Goal: Information Seeking & Learning: Learn about a topic

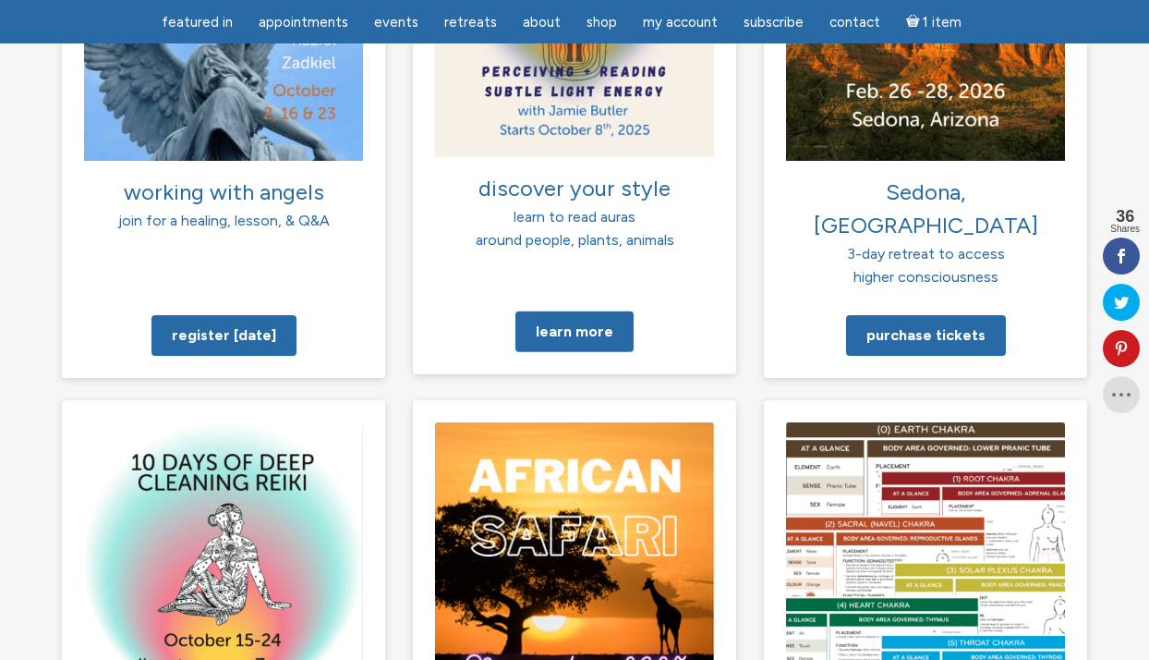
scroll to position [1540, 0]
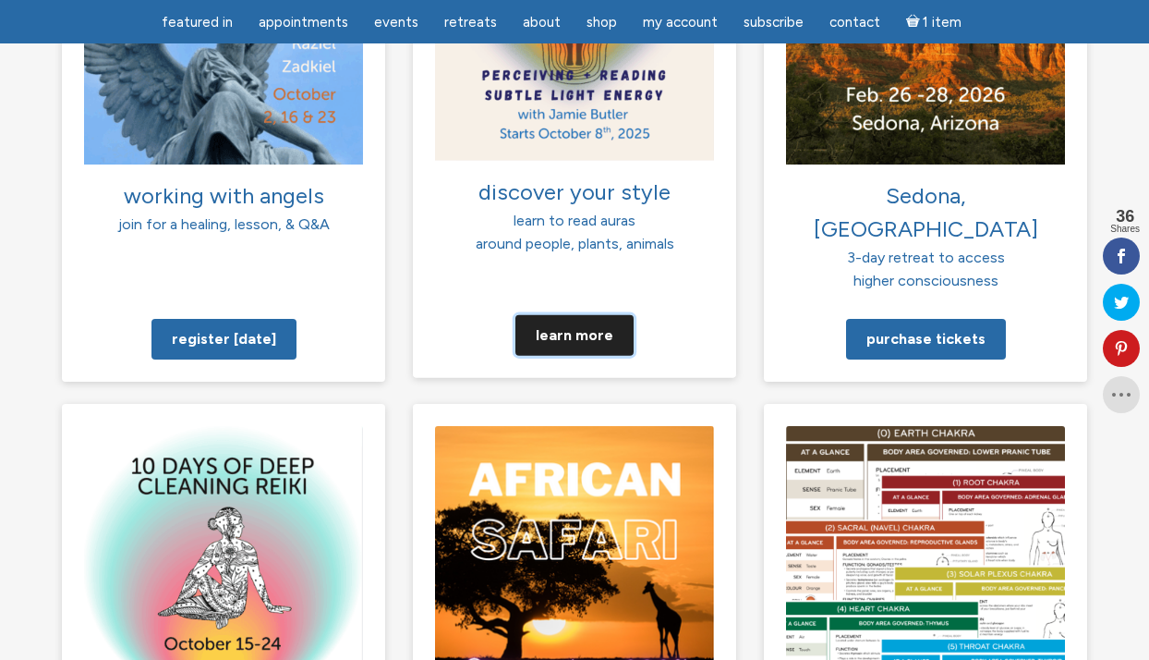
click at [558, 314] on link "Learn more" at bounding box center [575, 334] width 118 height 41
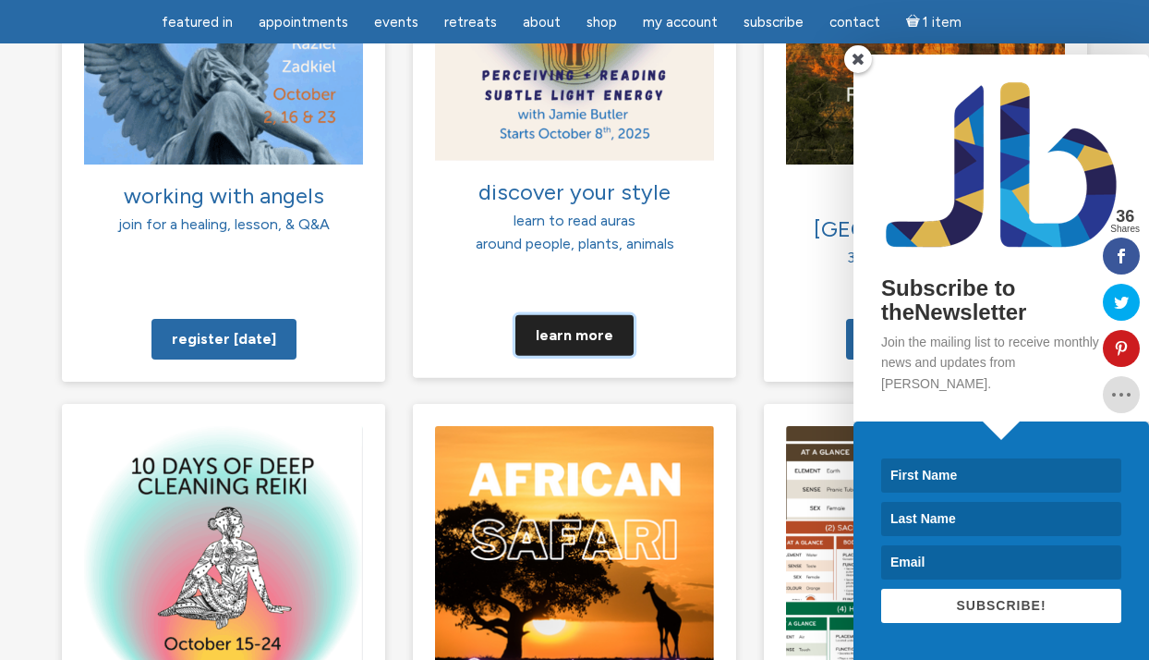
click at [557, 314] on link "Learn more" at bounding box center [575, 334] width 118 height 41
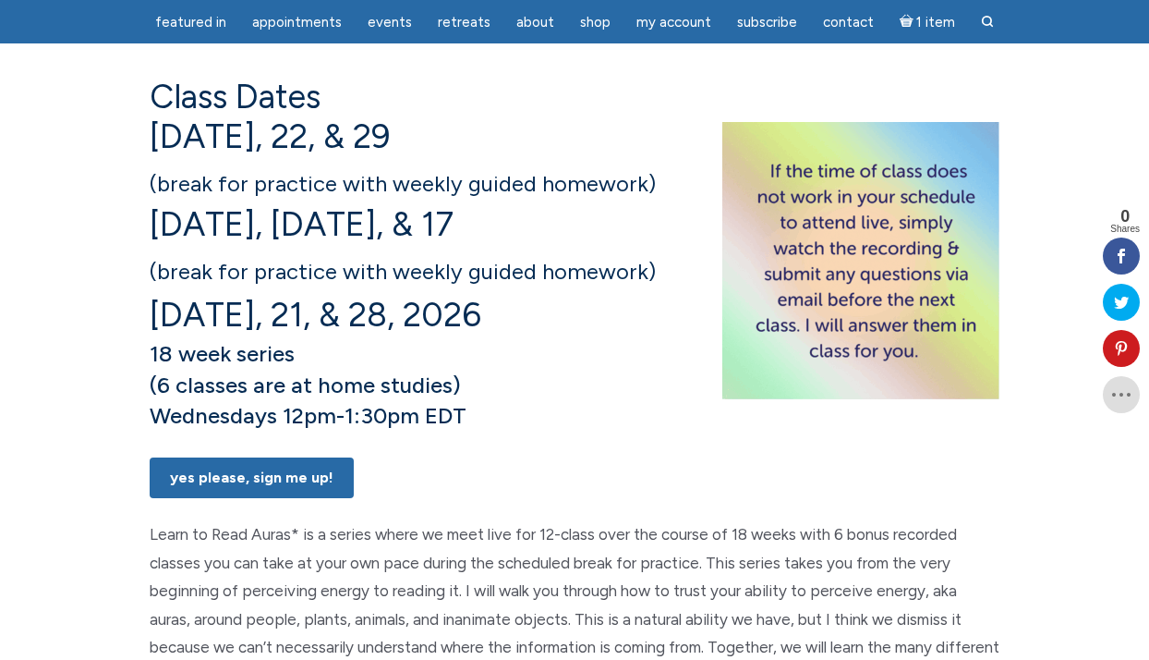
scroll to position [336, 0]
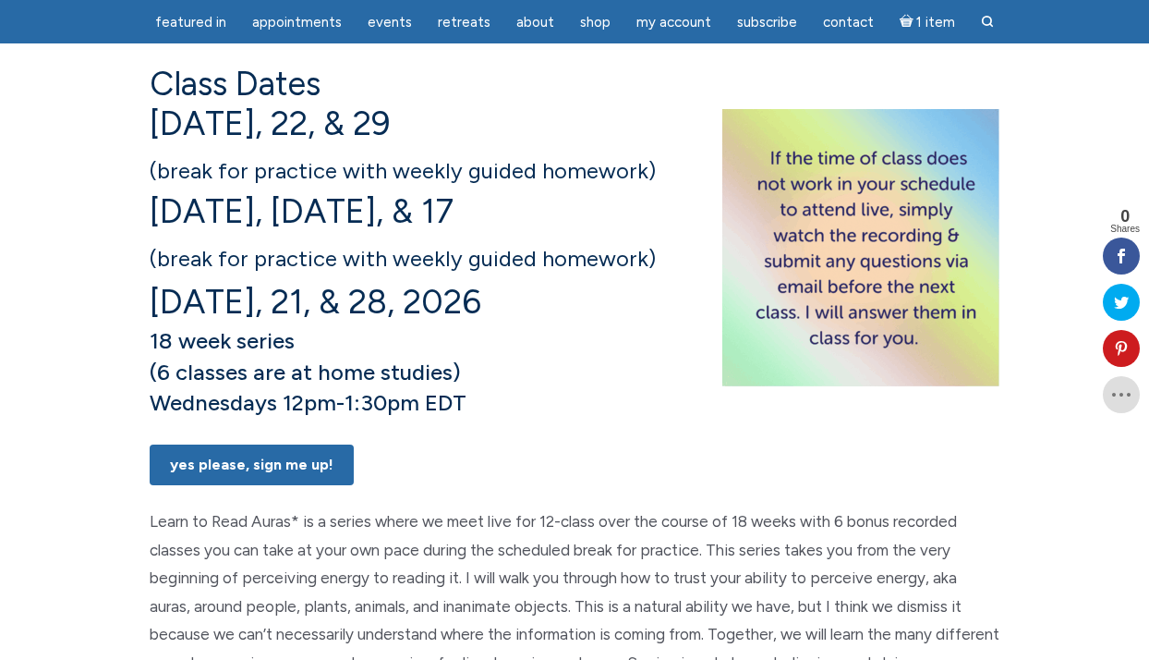
drag, startPoint x: 145, startPoint y: 127, endPoint x: 510, endPoint y: 436, distance: 478.5
click at [510, 436] on div "Learn to Read Auras: perceiving + reading subtle light energy Class Dates Octob…" at bounding box center [575, 601] width 878 height 1433
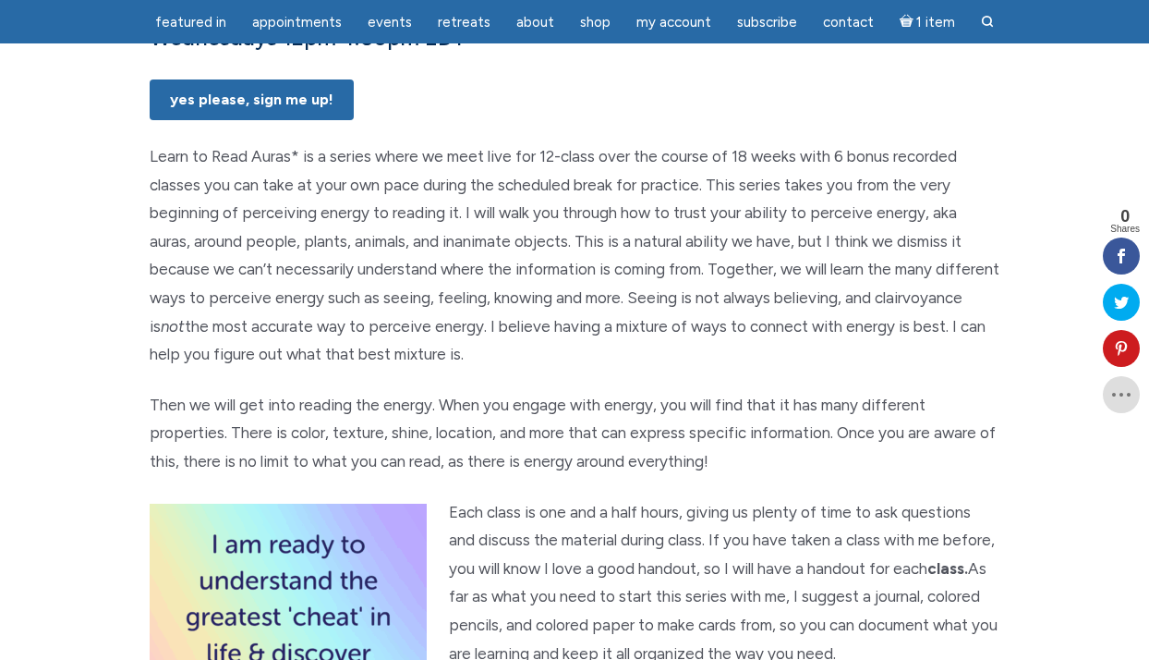
scroll to position [709, 0]
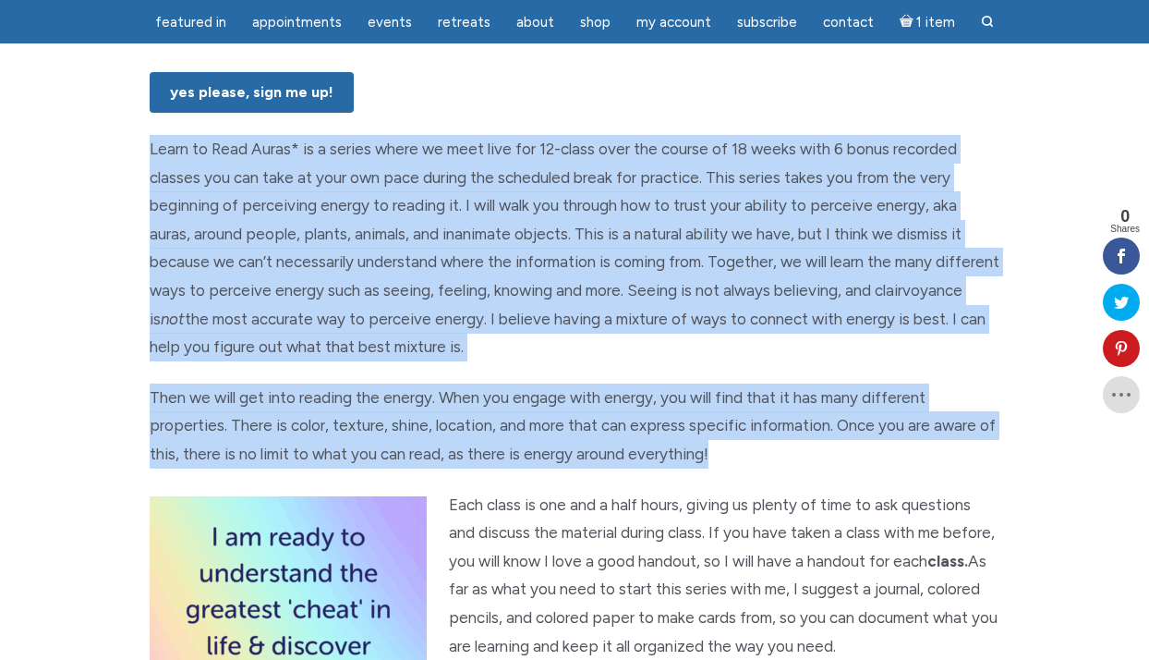
drag, startPoint x: 139, startPoint y: 194, endPoint x: 770, endPoint y: 517, distance: 709.8
click at [770, 517] on div "Learn to Read Auras: perceiving + reading subtle light energy Class Dates Octob…" at bounding box center [575, 229] width 878 height 1433
copy div "Learn to Read Auras* is a series where we meet live for 12-class over the cours…"
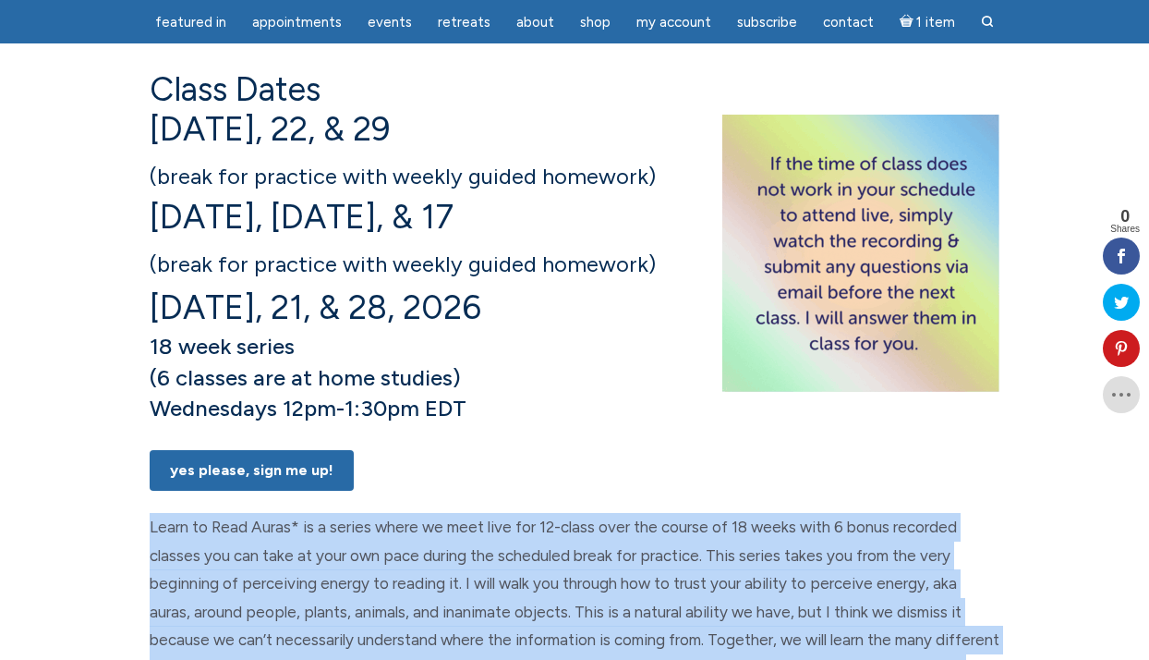
scroll to position [332, 0]
drag, startPoint x: 491, startPoint y: 464, endPoint x: 138, endPoint y: 141, distance: 478.0
click at [137, 141] on div "Learn to Read Auras: perceiving + reading subtle light energy Class Dates Octob…" at bounding box center [575, 606] width 878 height 1433
copy div "Class Dates October 8, 15, 22, & 29 (break for practice with weekly guided home…"
